Goal: Task Accomplishment & Management: Manage account settings

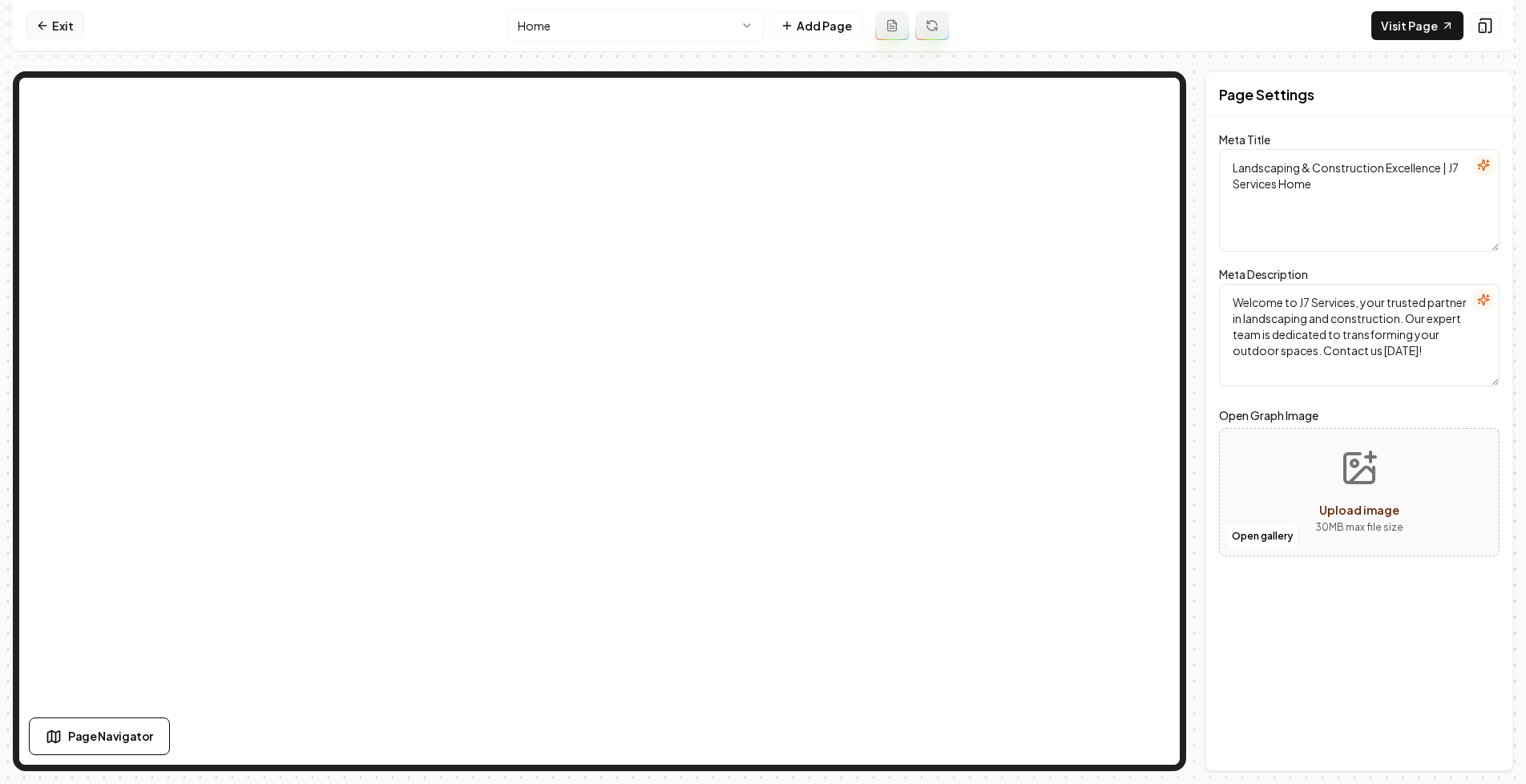
click at [42, 20] on icon at bounding box center [41, 25] width 13 height 13
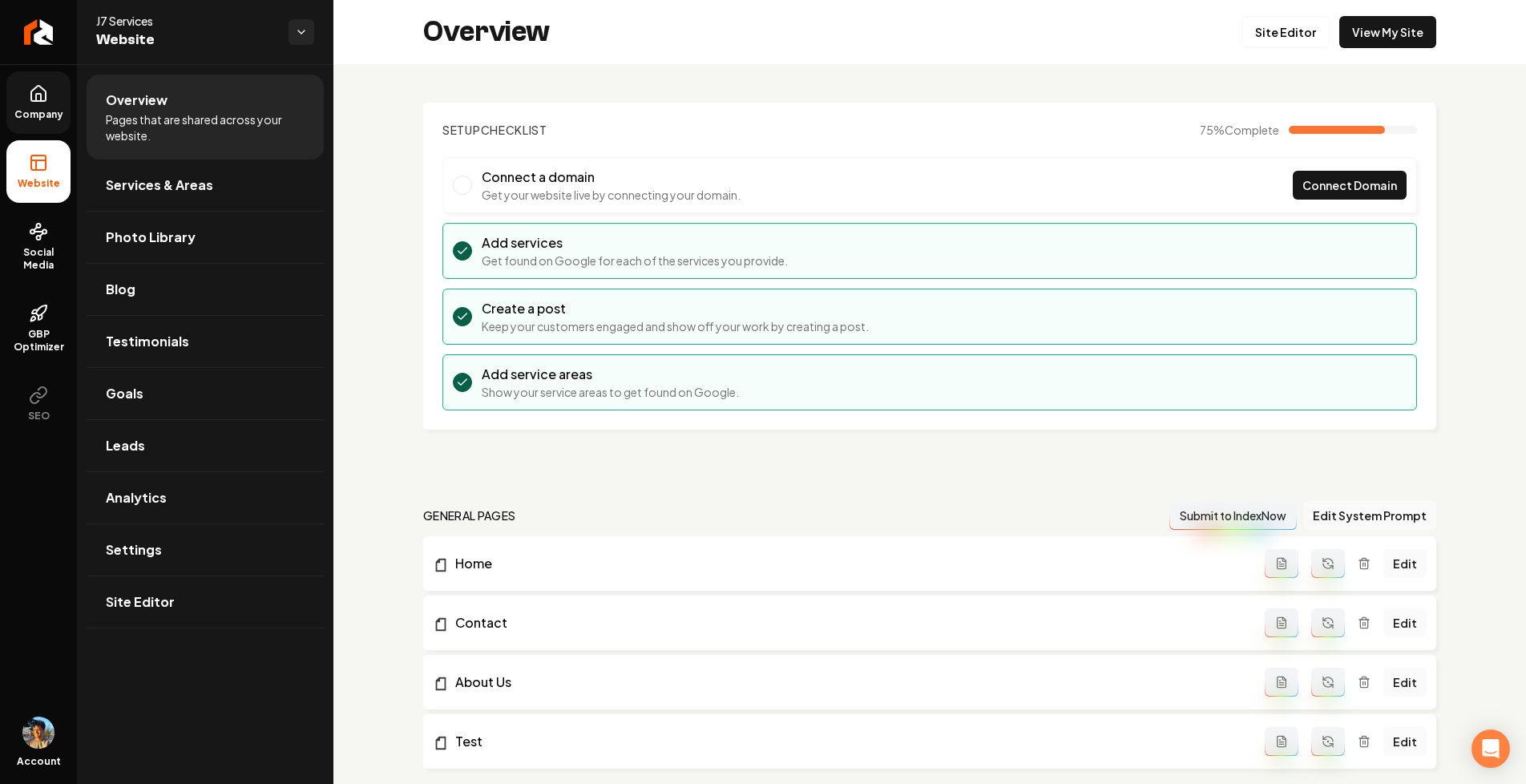
click at [38, 96] on icon at bounding box center [39, 93] width 19 height 19
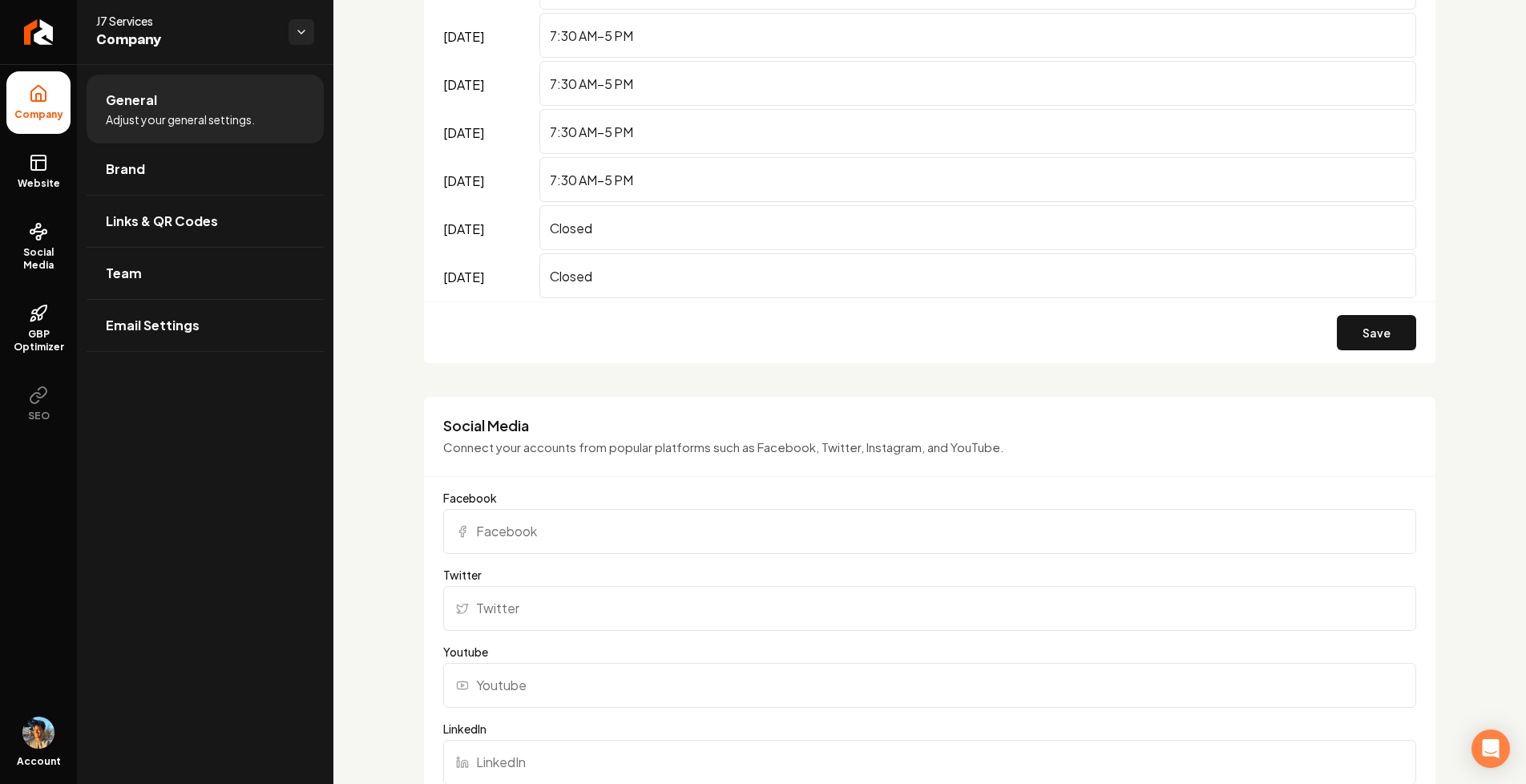
scroll to position [868, 0]
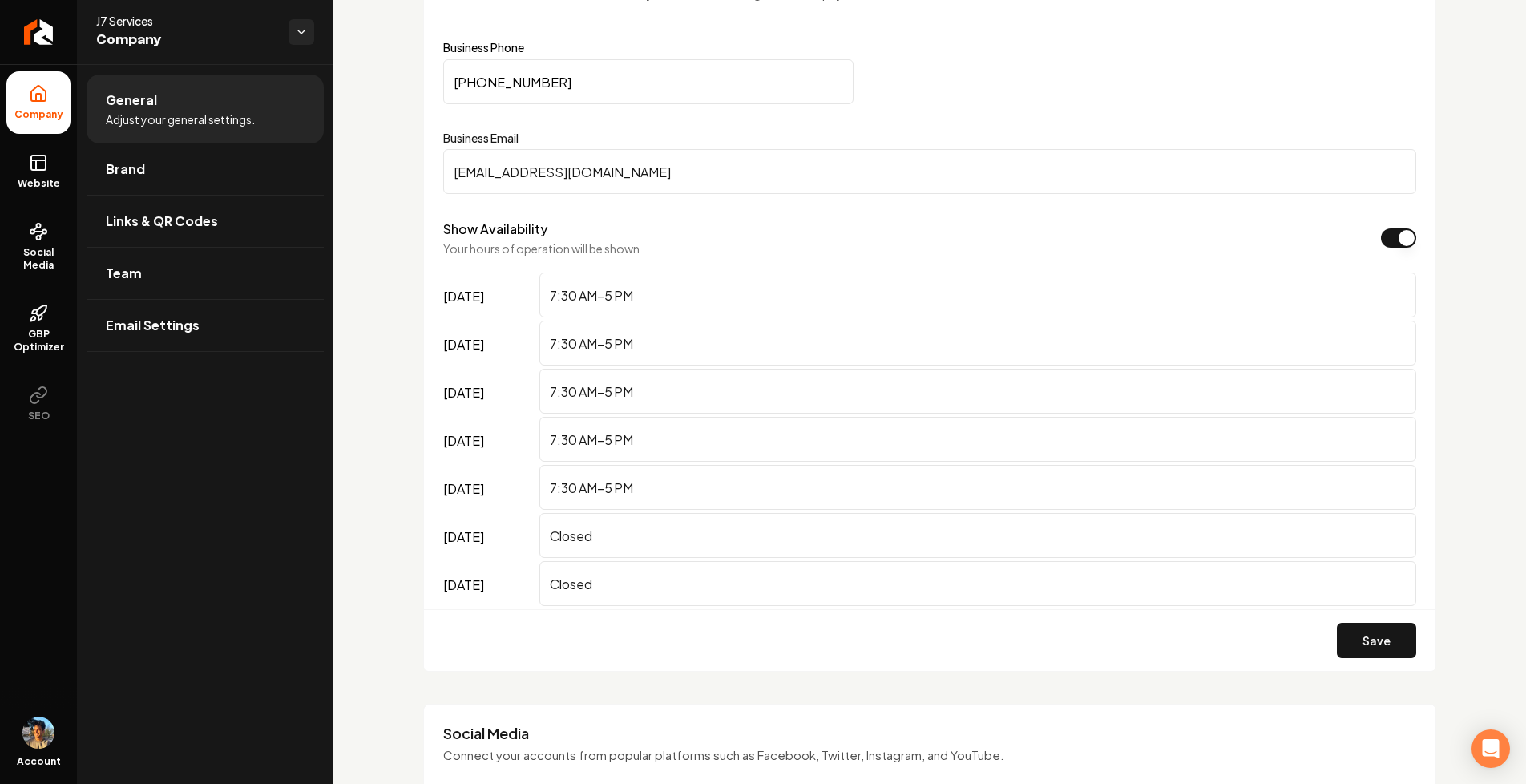
click at [632, 279] on input "7:30 AM–5 PM" at bounding box center [978, 295] width 877 height 45
click at [661, 295] on input "7:30 AM–5 PM" at bounding box center [978, 295] width 877 height 45
type input "7:30 AM–5 PM"
click at [745, 248] on div "Show Availability Your hours of operation will be shown." at bounding box center [930, 238] width 973 height 37
click at [1392, 234] on button "Show Availability" at bounding box center [1398, 238] width 36 height 19
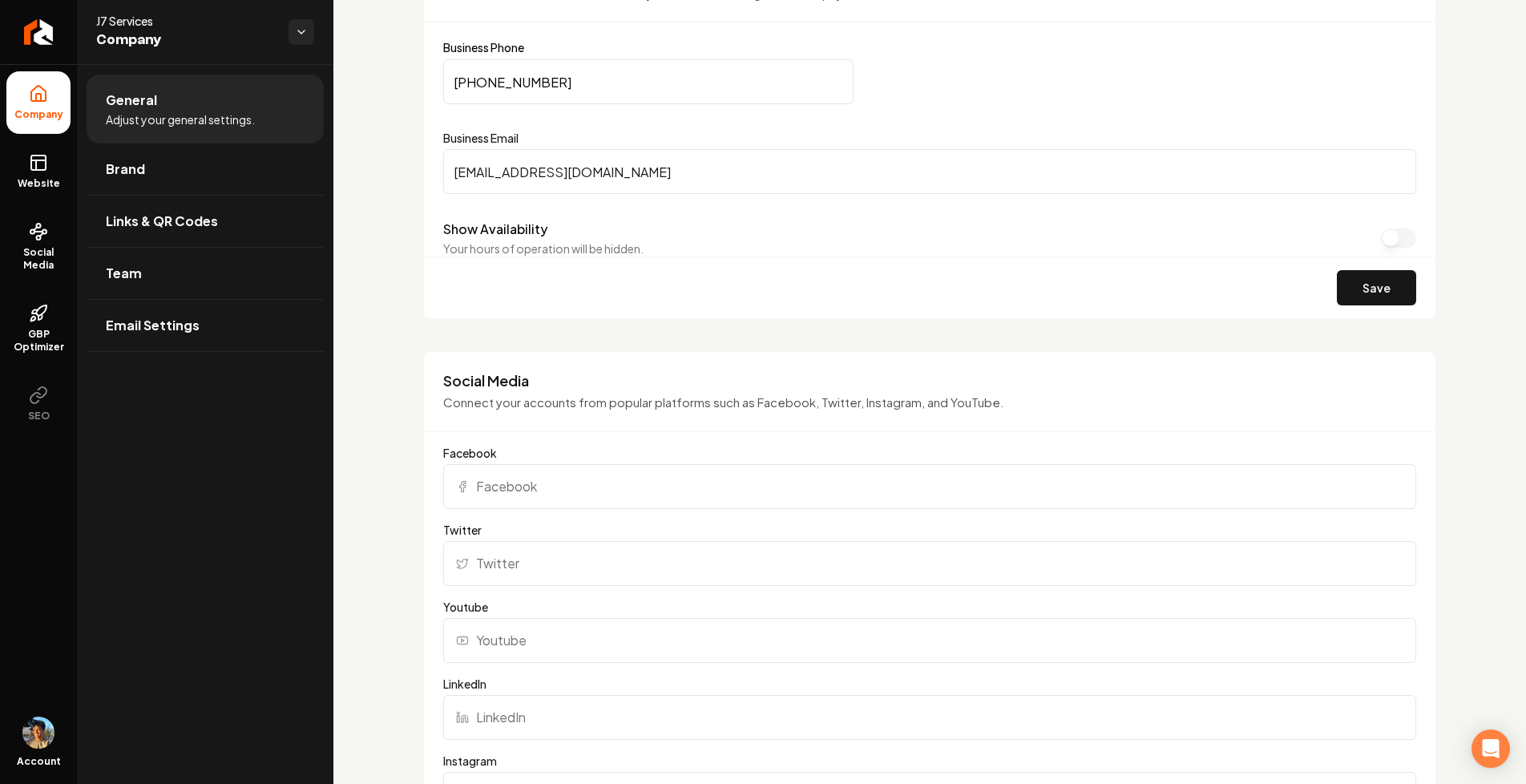
click at [1392, 234] on button "Show Availability" at bounding box center [1398, 238] width 36 height 19
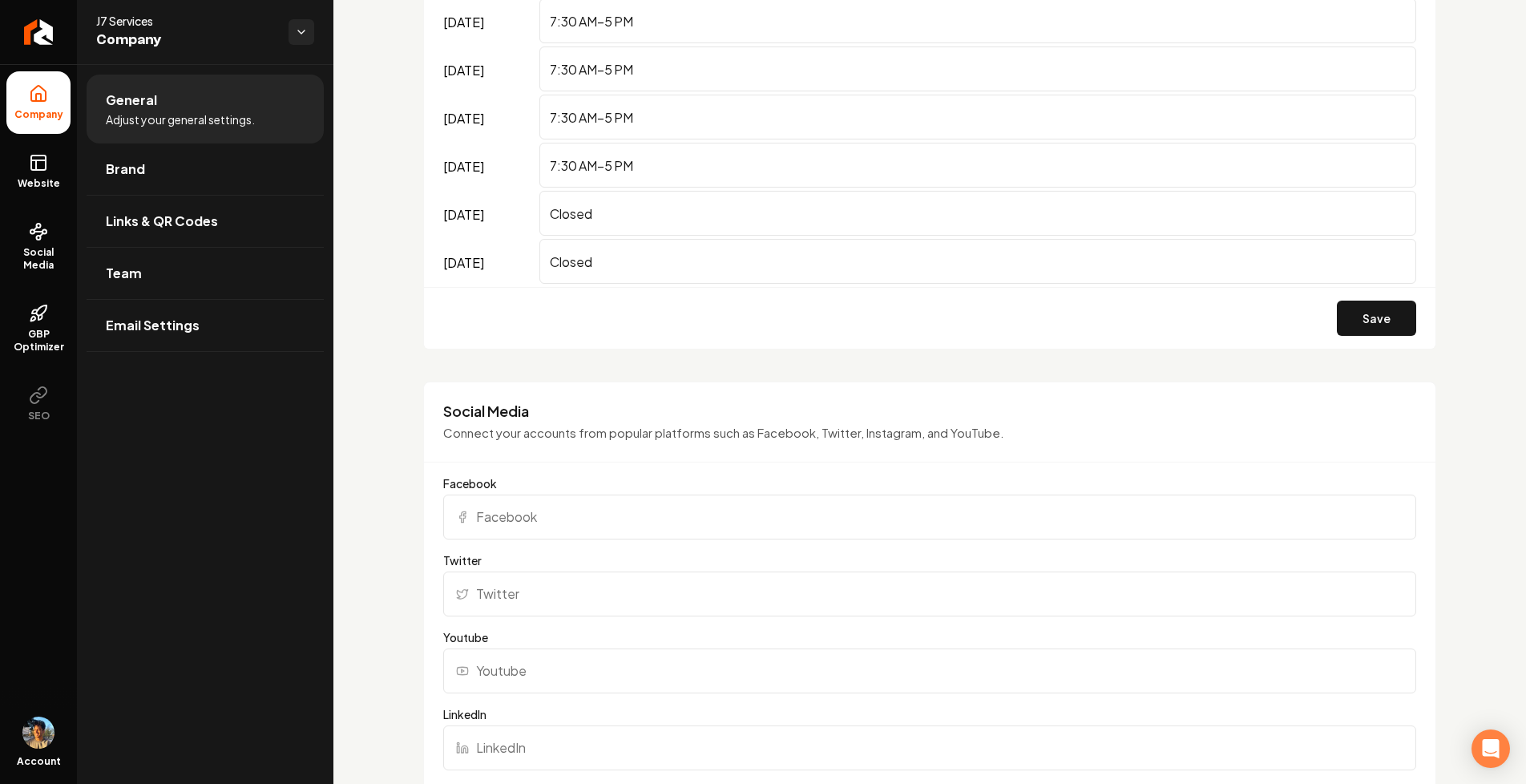
scroll to position [1195, 0]
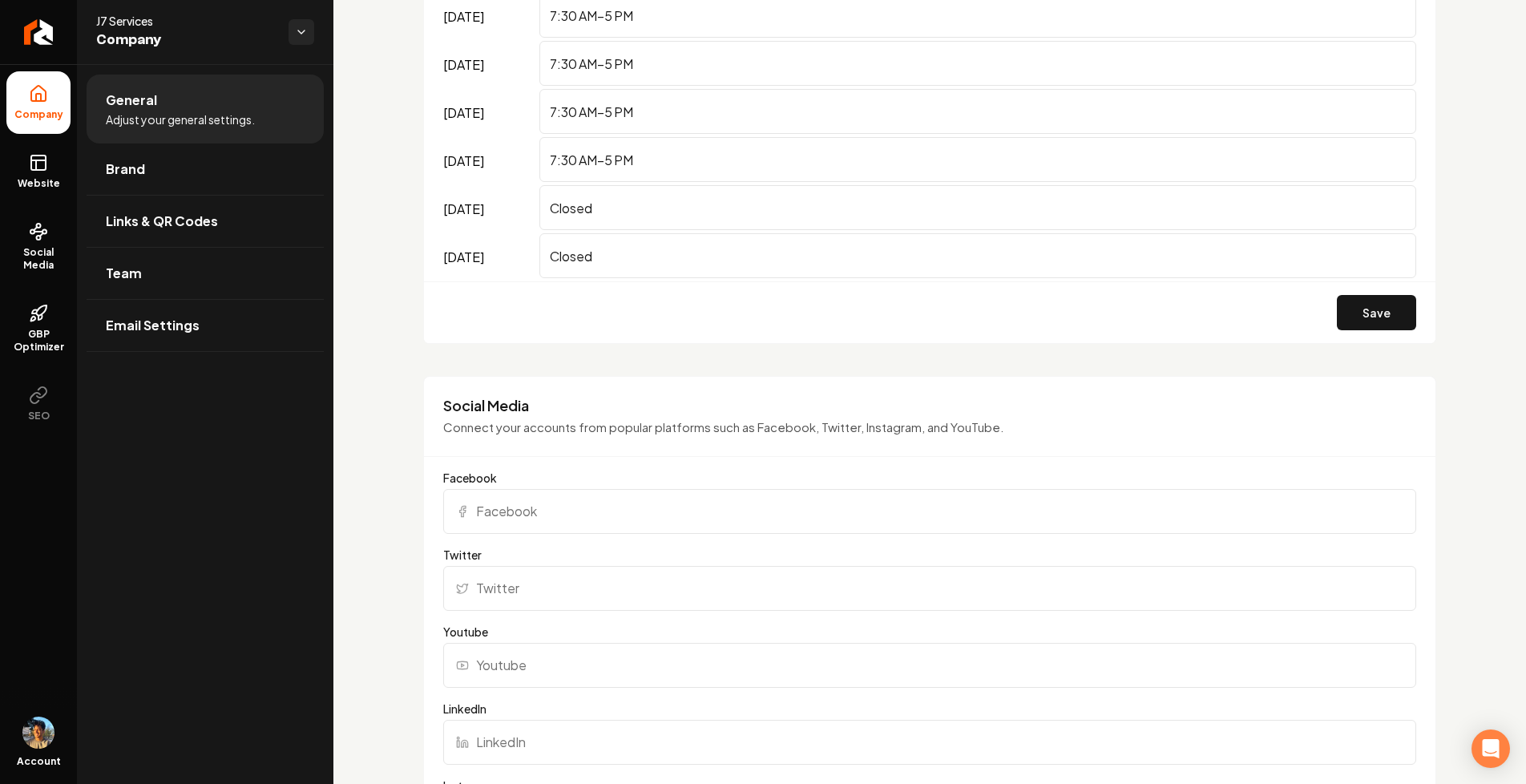
click at [598, 255] on input "Closed" at bounding box center [978, 255] width 877 height 45
click at [583, 296] on div "Save" at bounding box center [930, 312] width 1012 height 62
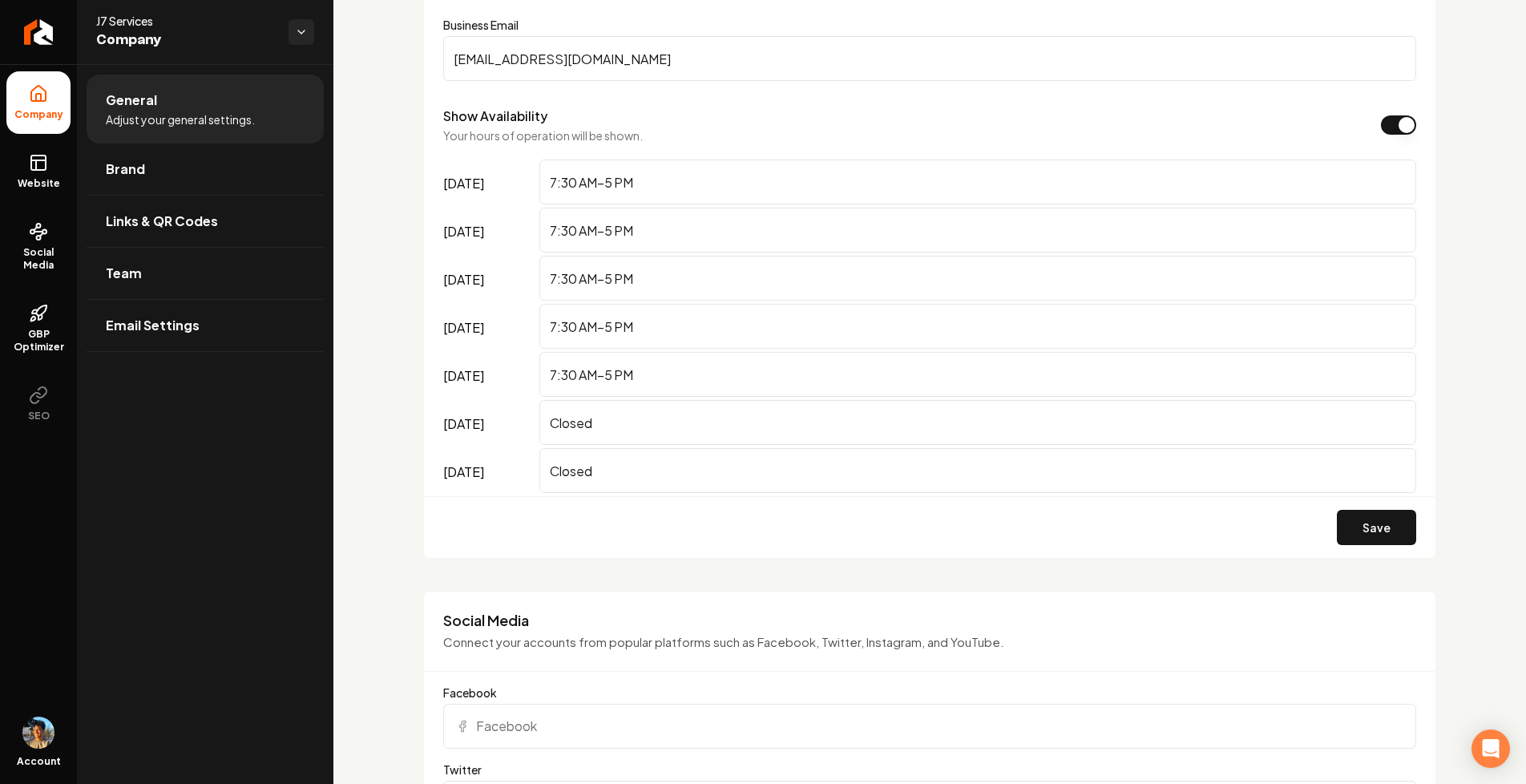
scroll to position [965, 0]
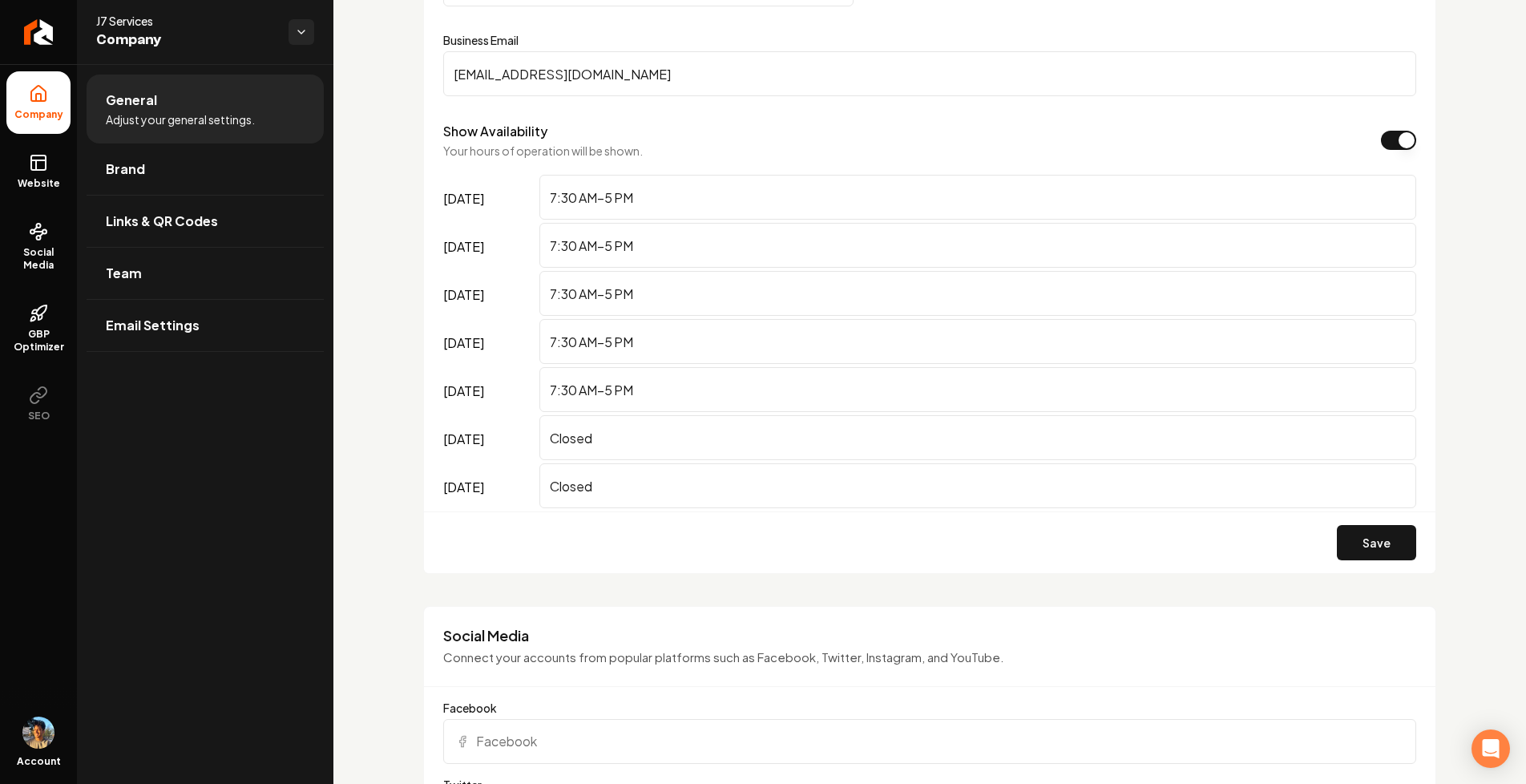
click at [405, 416] on div "Basics The more information you provide, the better your site will turn out sin…" at bounding box center [930, 732] width 1193 height 3268
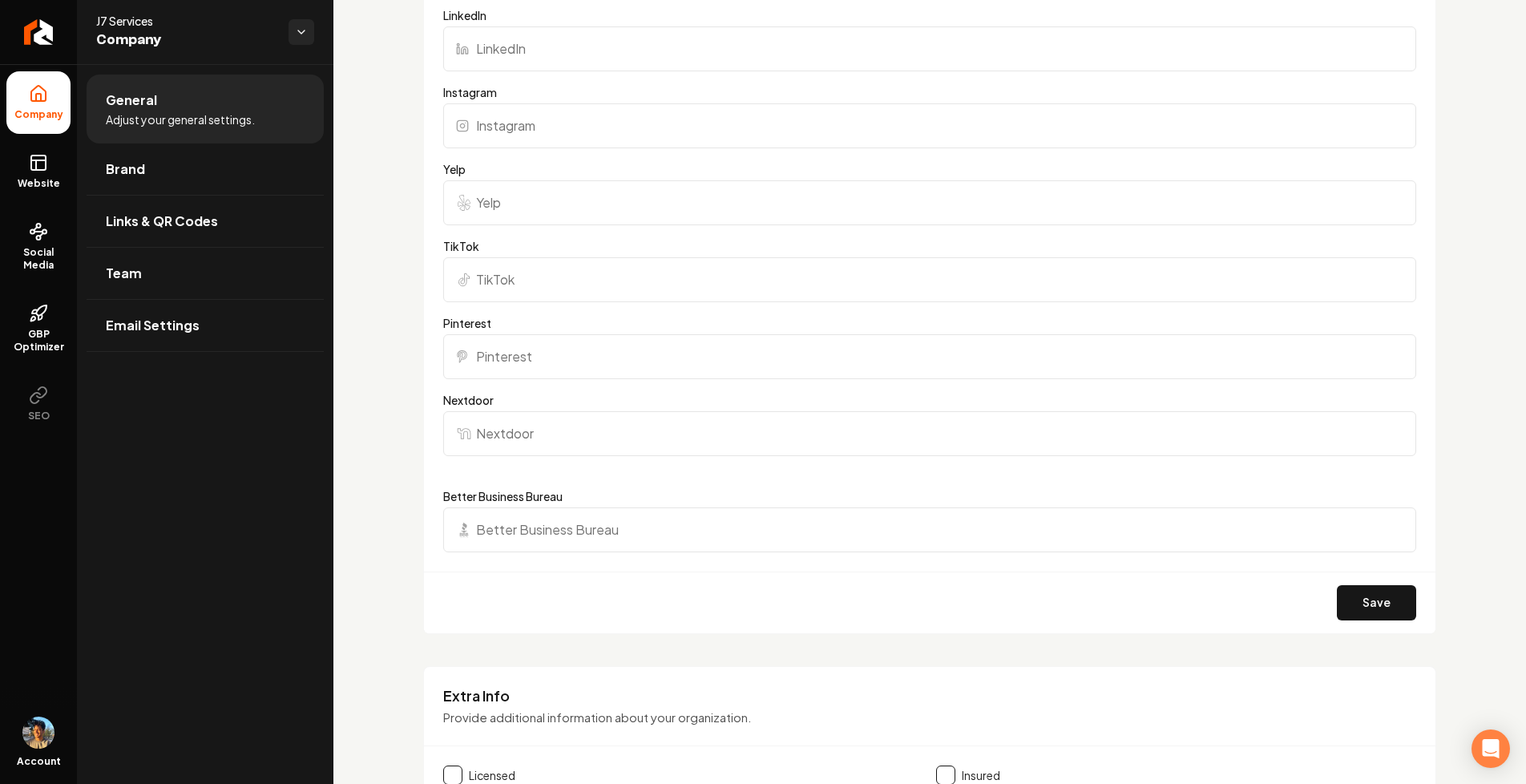
scroll to position [2548, 0]
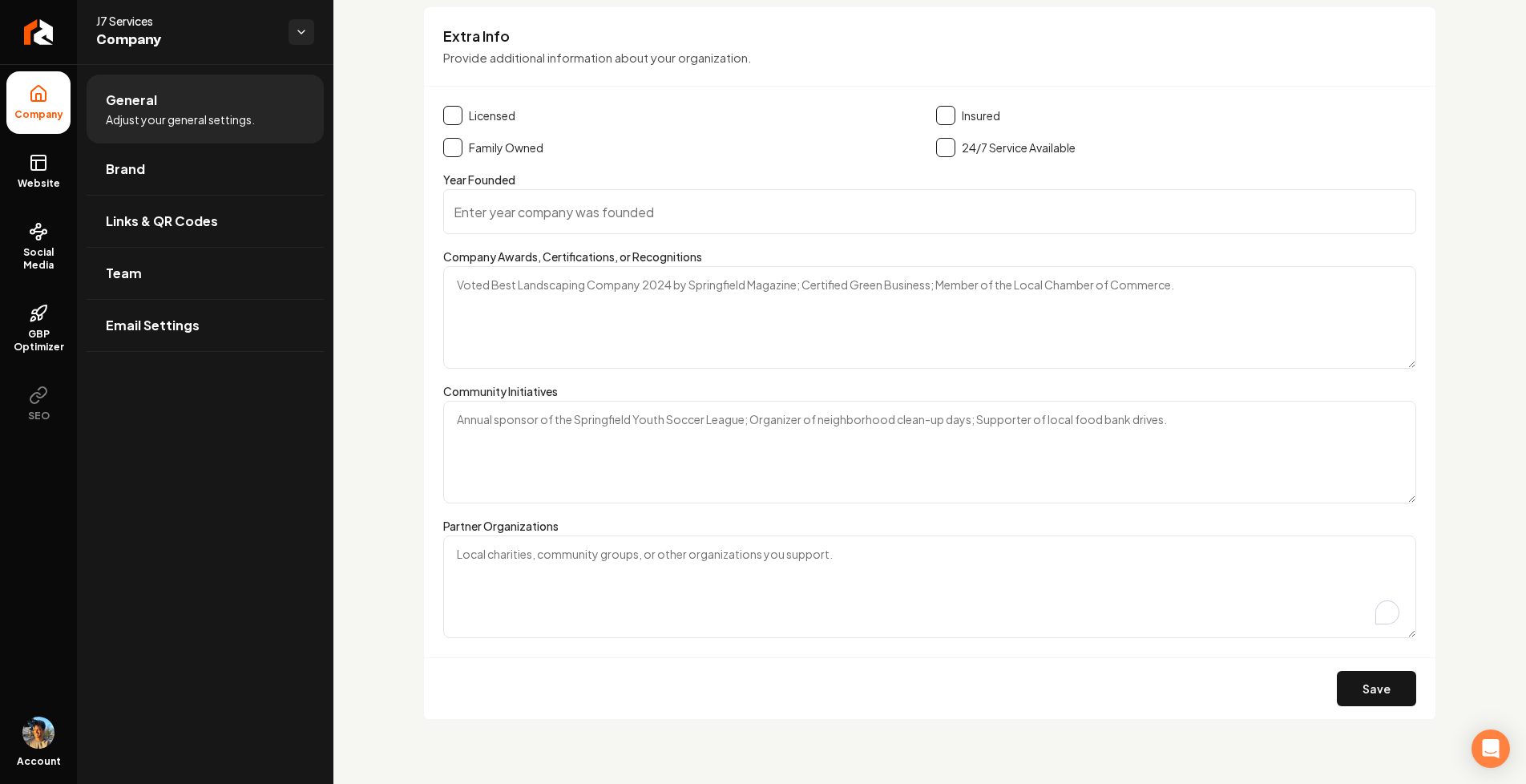
drag, startPoint x: 465, startPoint y: 556, endPoint x: 602, endPoint y: 546, distance: 137.4
click at [613, 556] on textarea "Partner Organizations" at bounding box center [930, 587] width 973 height 102
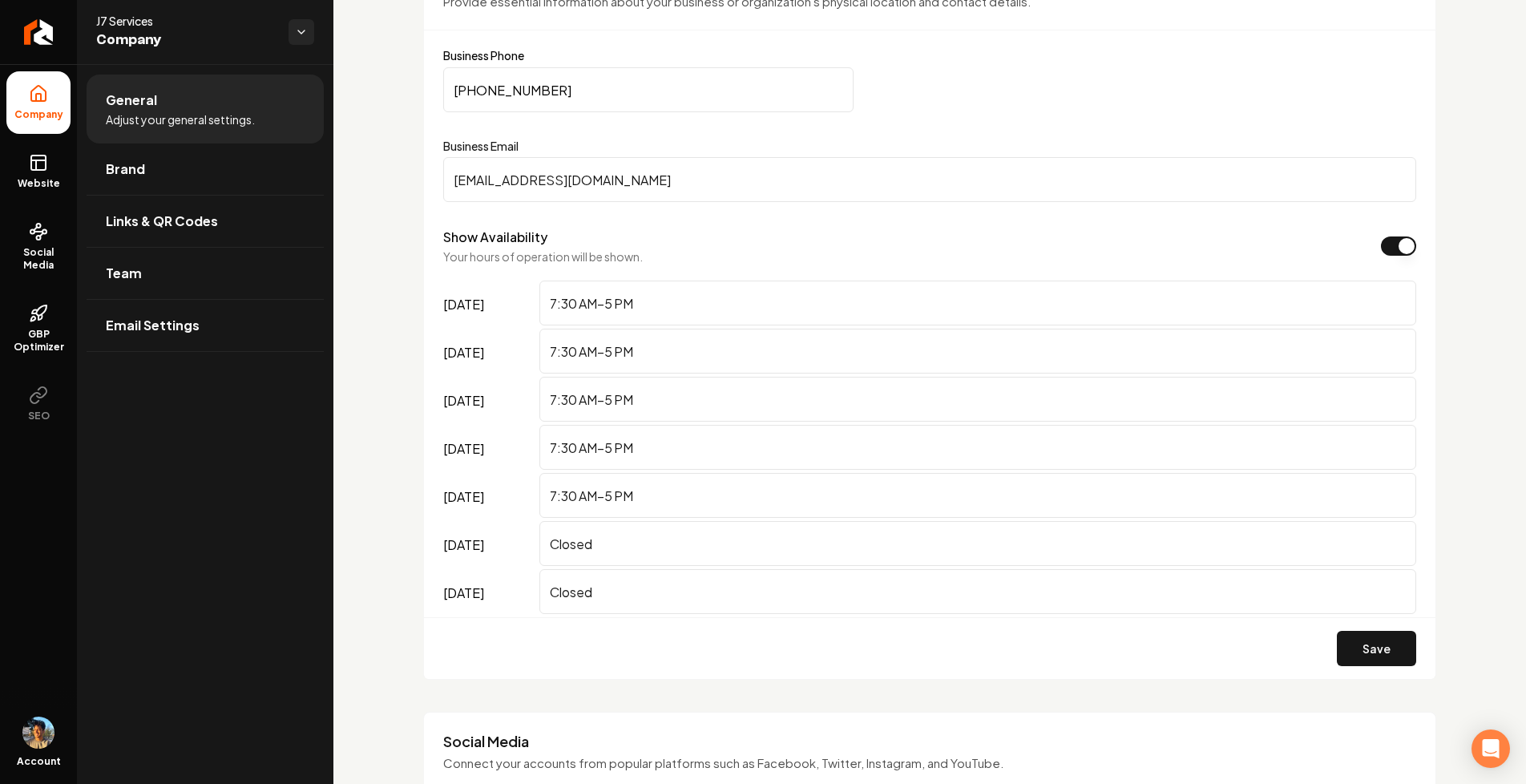
scroll to position [962, 0]
